Goal: Find specific page/section: Find specific page/section

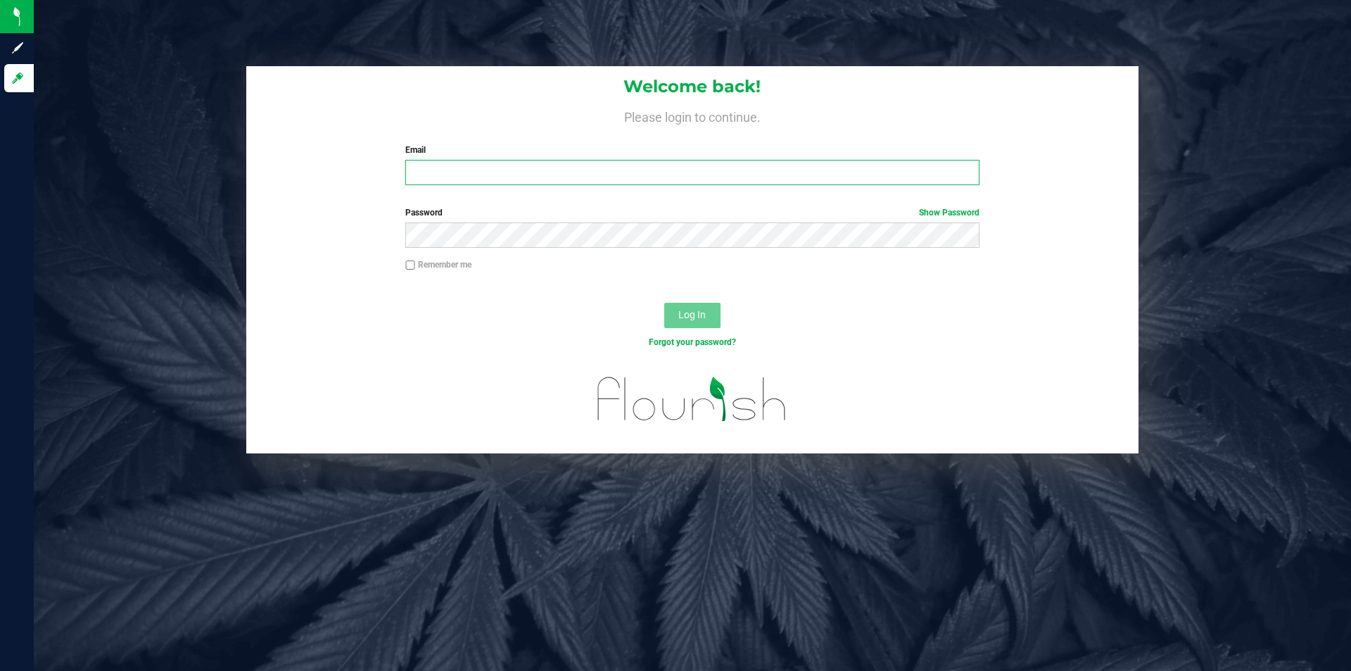
click at [472, 164] on input "Email" at bounding box center [692, 172] width 574 height 25
type input "[EMAIL_ADDRESS][DOMAIN_NAME]"
click at [664, 303] on button "Log In" at bounding box center [692, 315] width 56 height 25
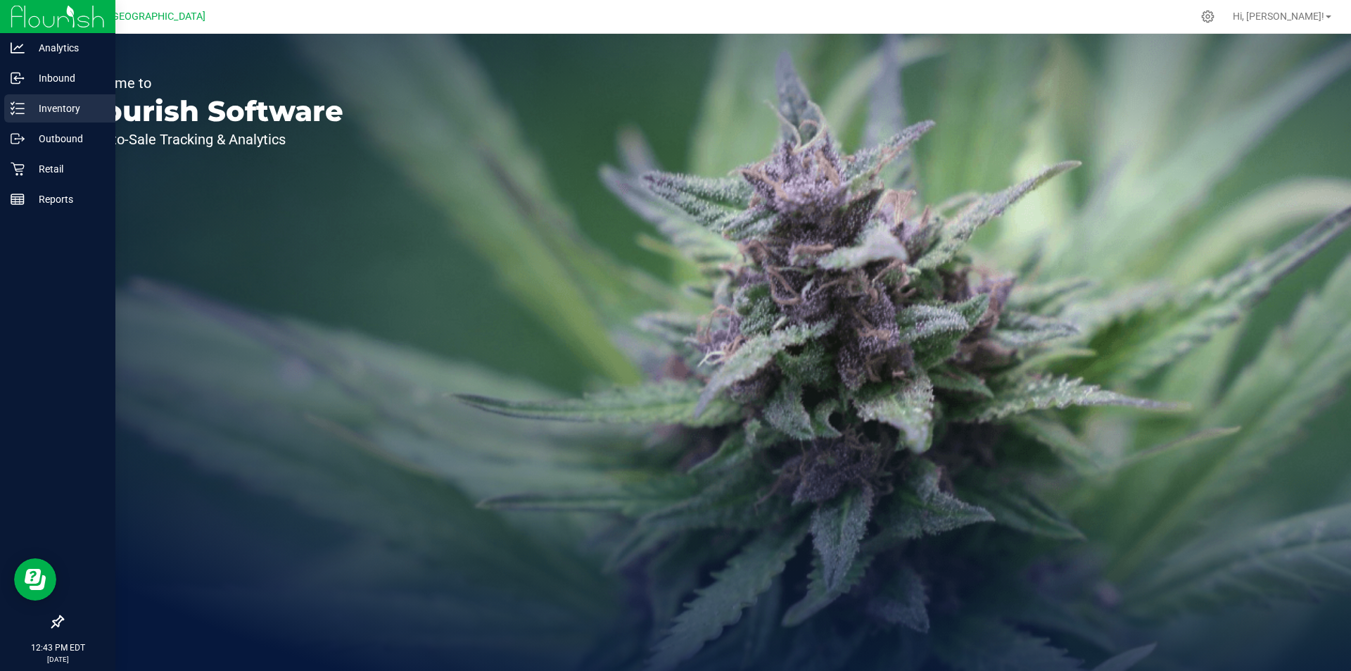
click at [79, 106] on p "Inventory" at bounding box center [67, 108] width 84 height 17
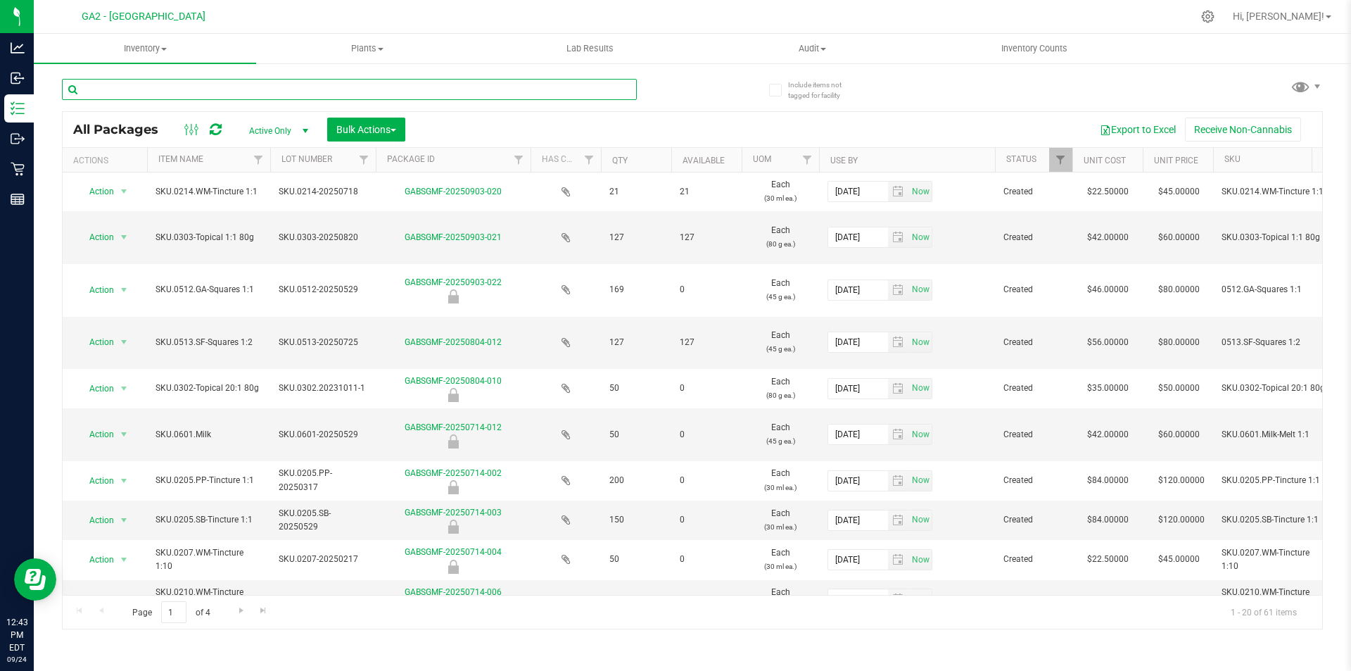
click at [204, 87] on input "text" at bounding box center [349, 89] width 575 height 21
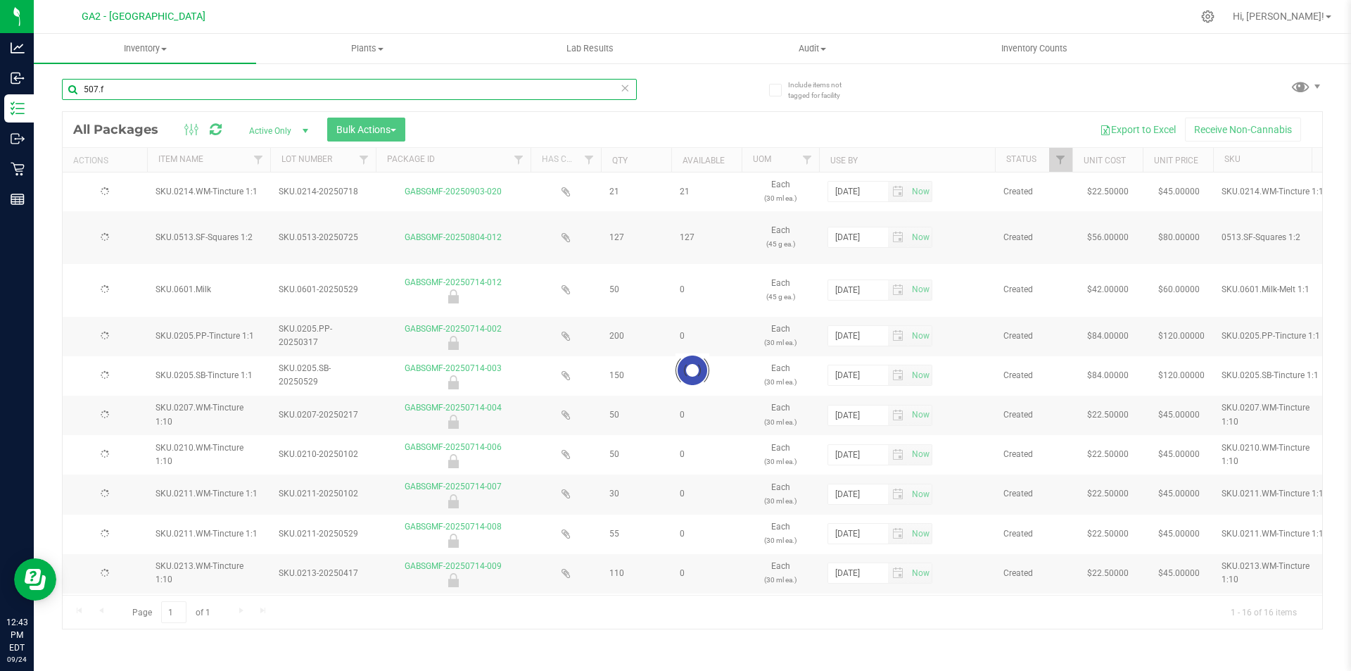
type input "507.fp"
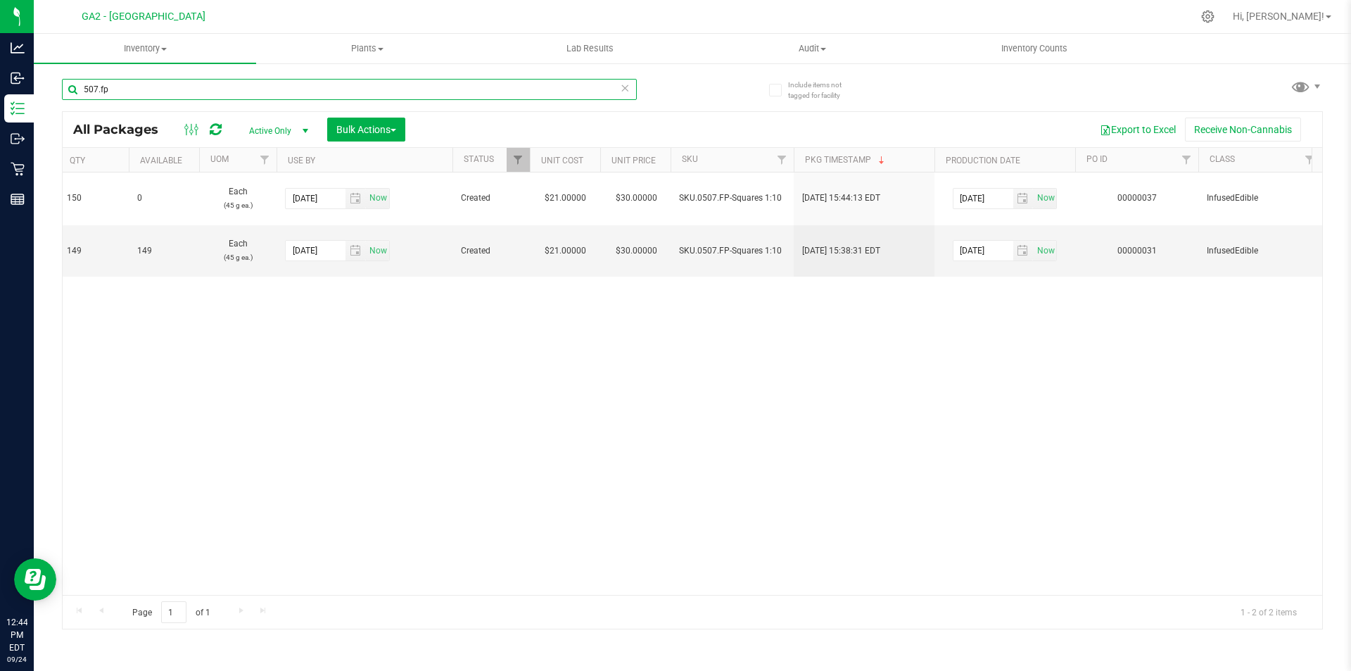
scroll to position [0, 667]
